Goal: Information Seeking & Learning: Learn about a topic

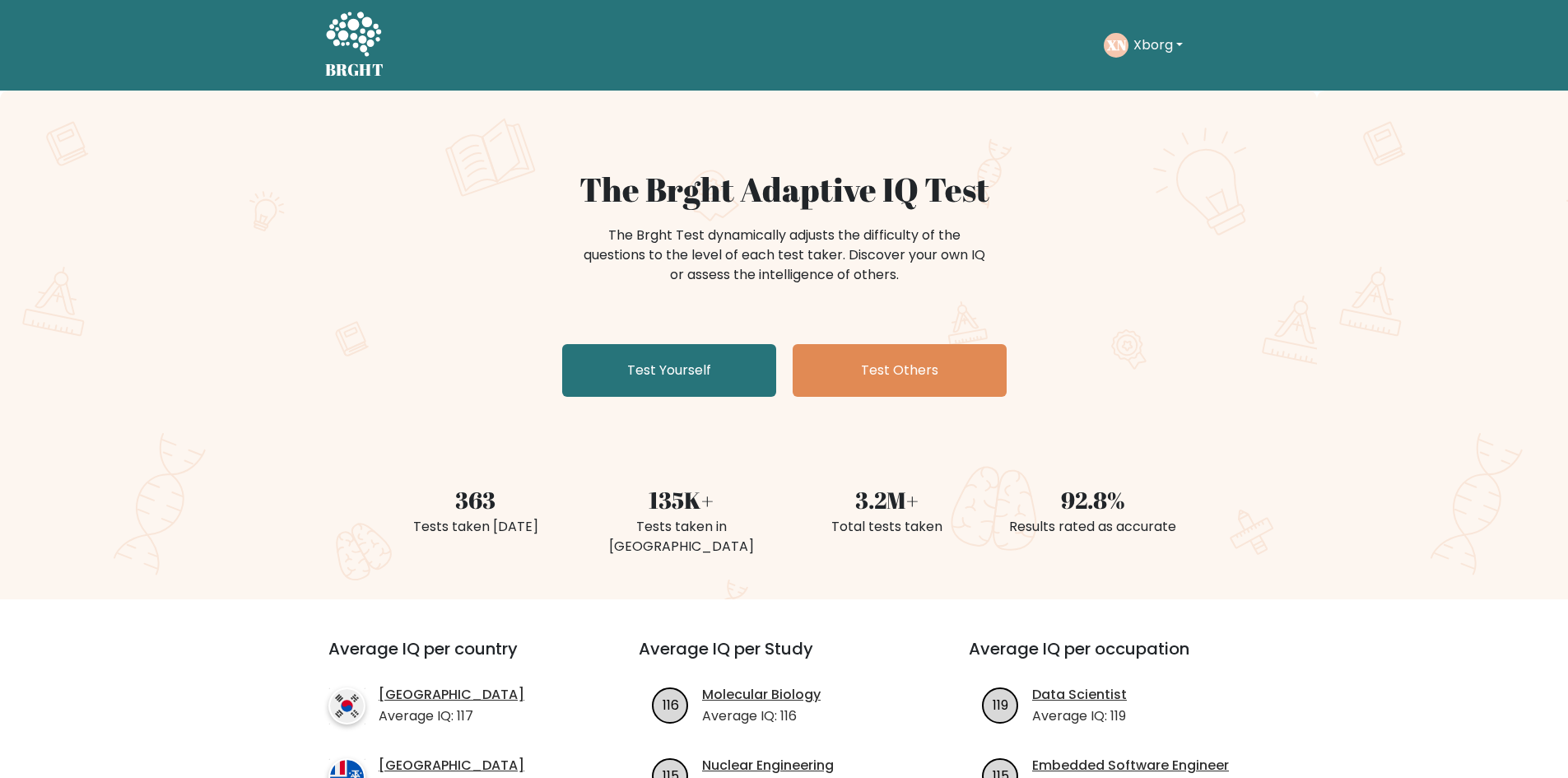
click at [1176, 49] on button "Xborg" at bounding box center [1158, 45] width 59 height 21
click at [1069, 243] on div "The Brght Test dynamically adjusts the difficulty of the questions to the level…" at bounding box center [784, 263] width 658 height 82
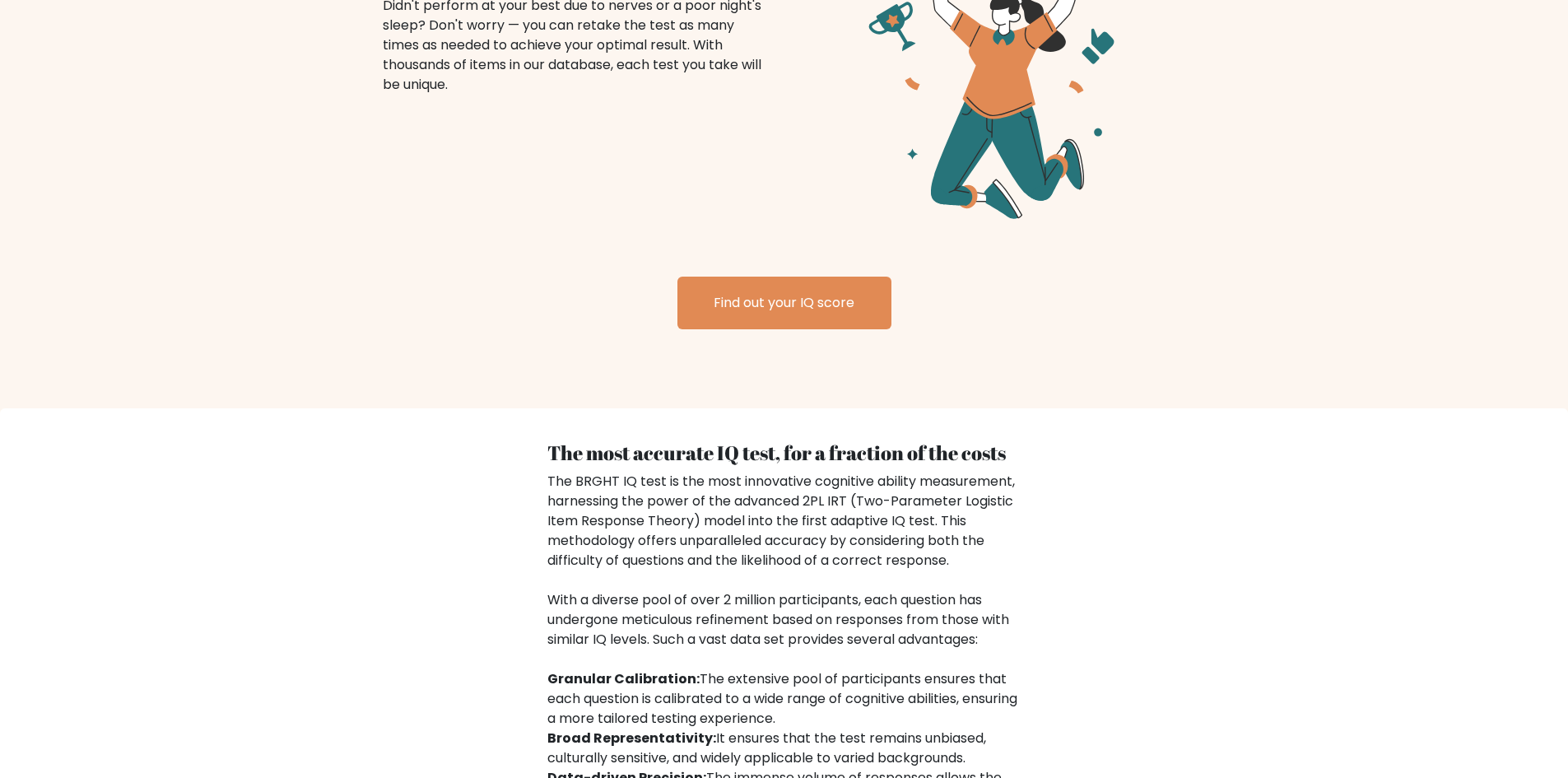
scroll to position [2101, 0]
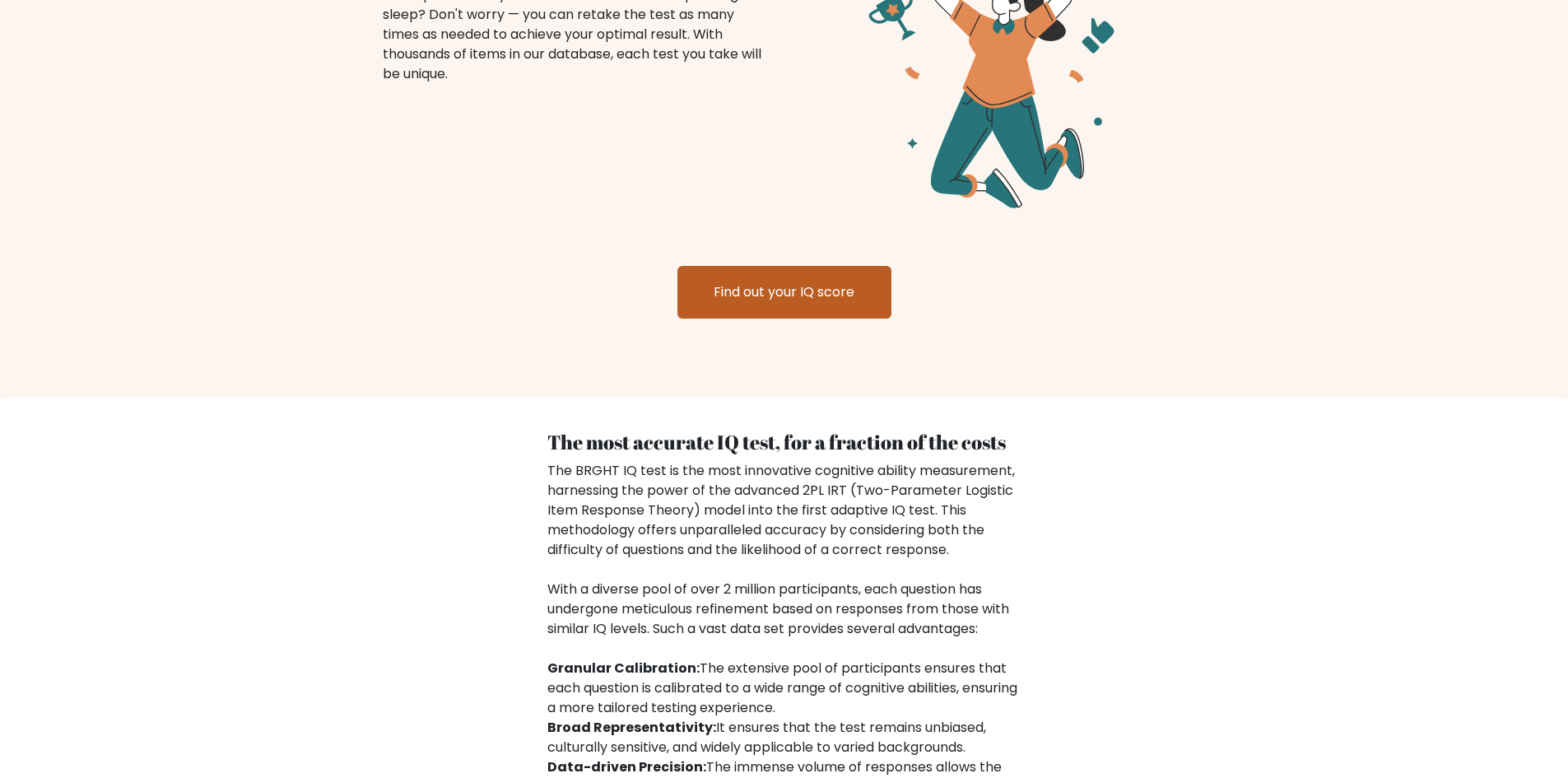
click at [822, 266] on link "Find out your IQ score" at bounding box center [784, 292] width 214 height 52
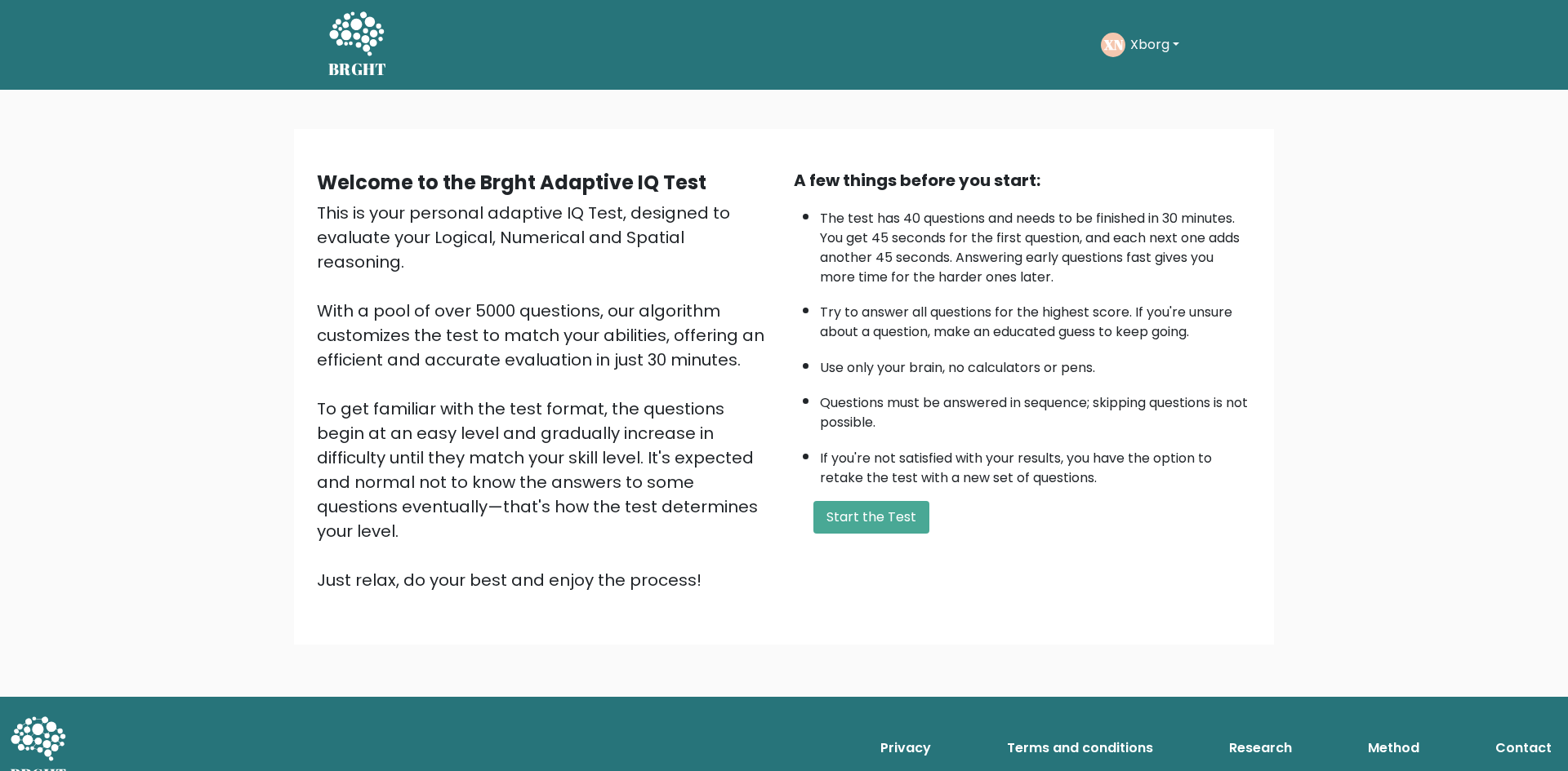
click at [1174, 48] on button "Xborg" at bounding box center [1154, 44] width 59 height 21
click at [1148, 119] on link "Profile" at bounding box center [1166, 120] width 129 height 26
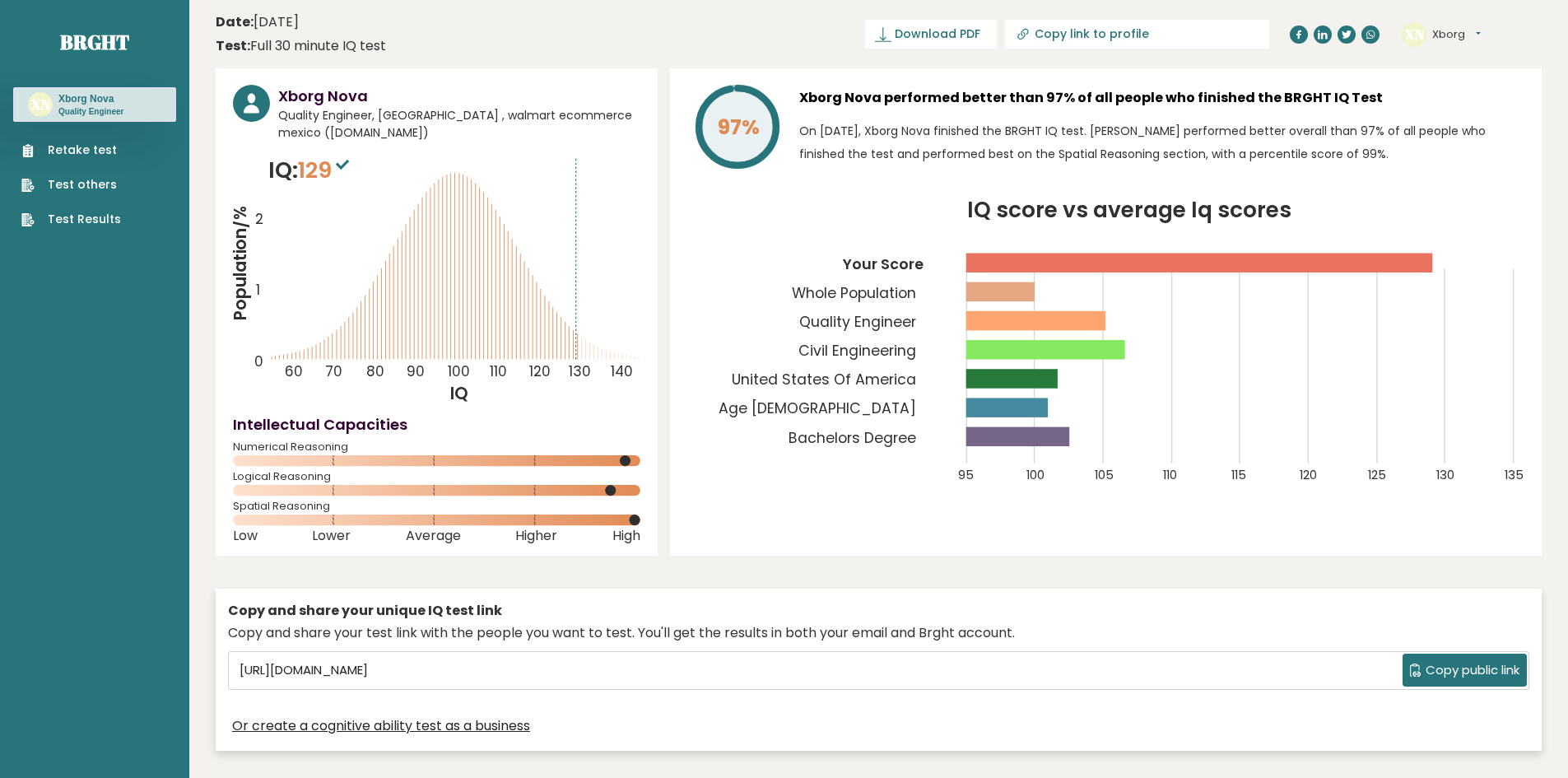
click at [75, 214] on link "Test Results" at bounding box center [71, 219] width 100 height 17
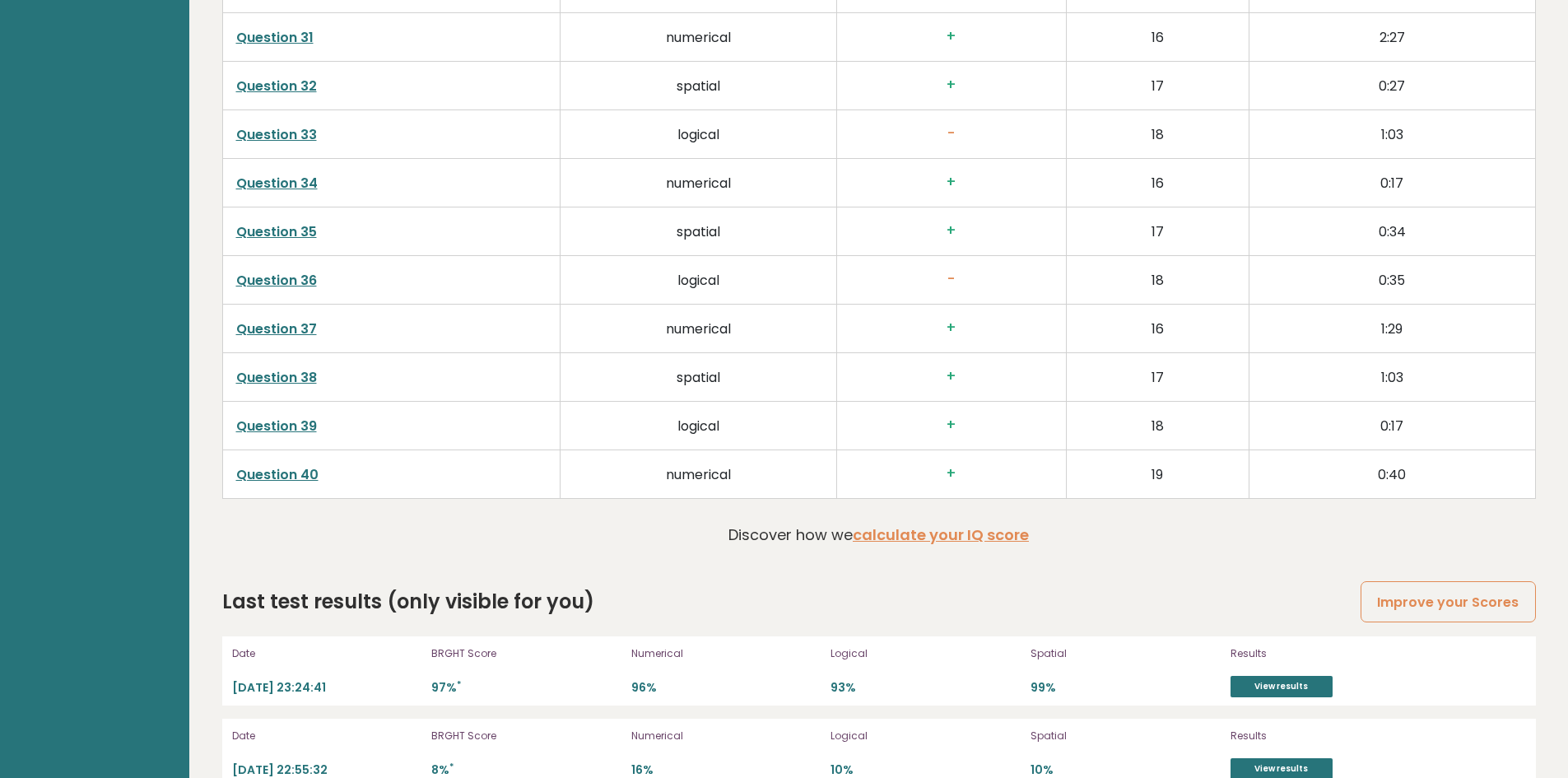
scroll to position [4340, 0]
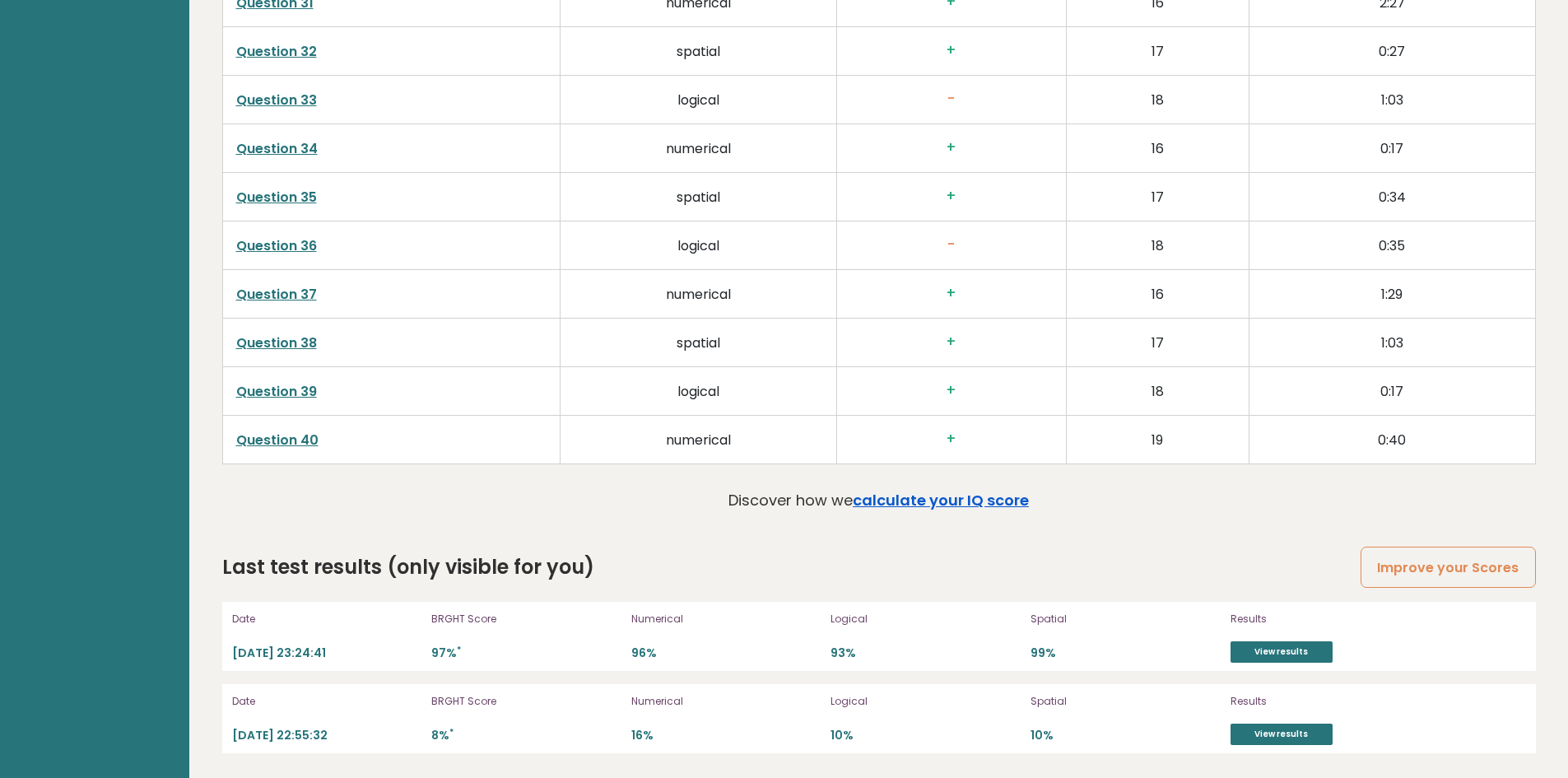
click at [947, 508] on link "calculate your IQ score" at bounding box center [941, 500] width 176 height 20
